Goal: Go to known website: Go to known website

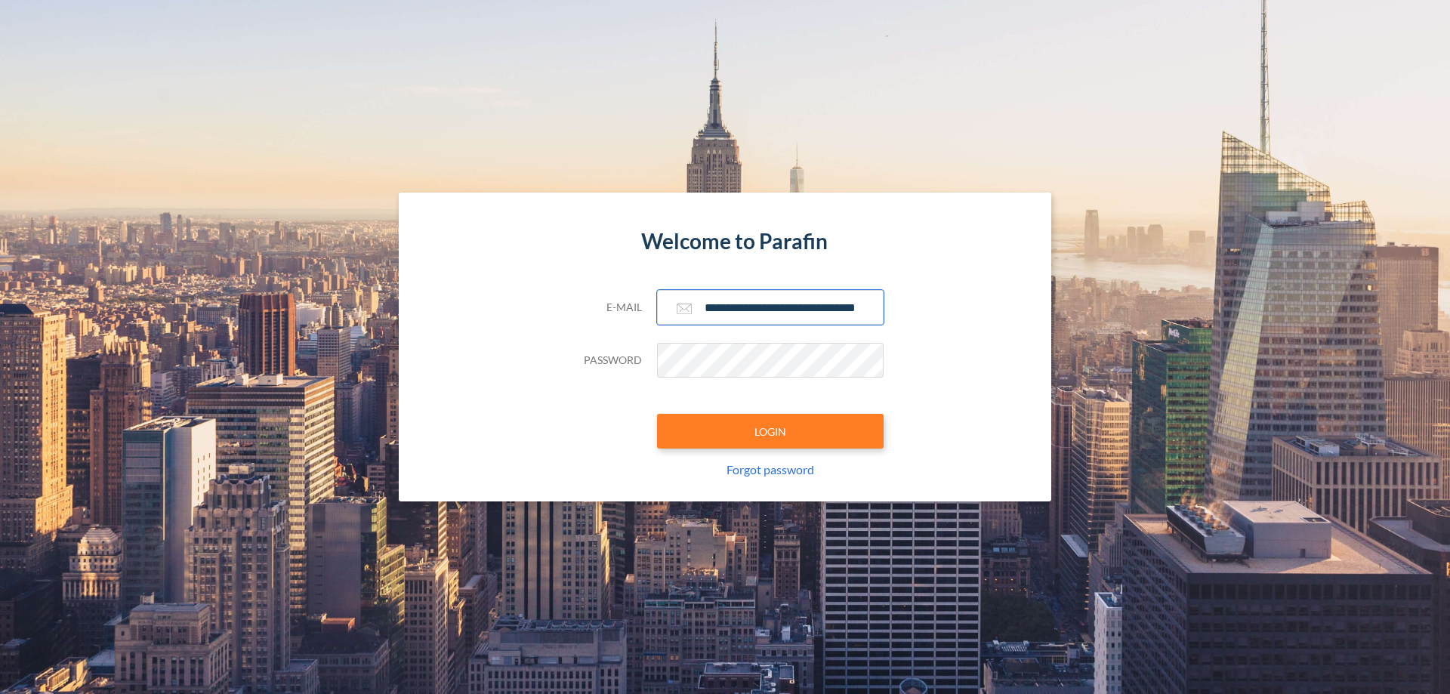
type input "**********"
click at [770, 431] on button "LOGIN" at bounding box center [770, 431] width 227 height 35
